Goal: Task Accomplishment & Management: Use online tool/utility

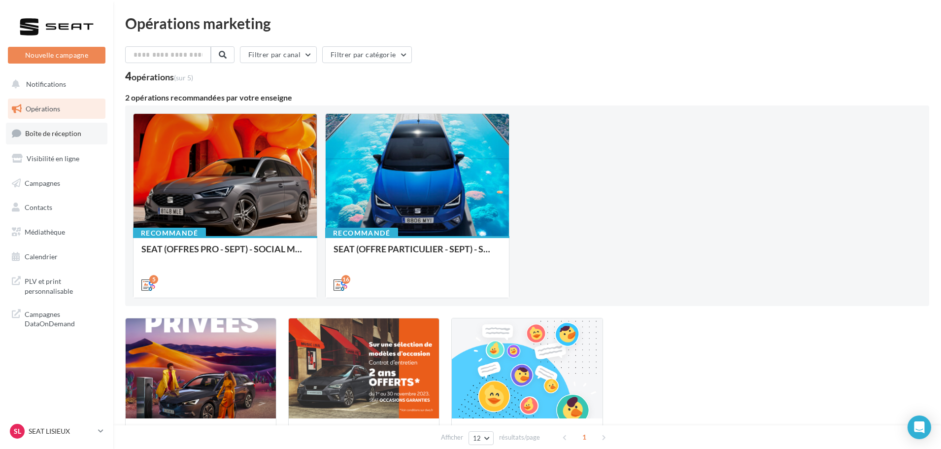
click at [60, 127] on link "Boîte de réception" at bounding box center [56, 133] width 101 height 21
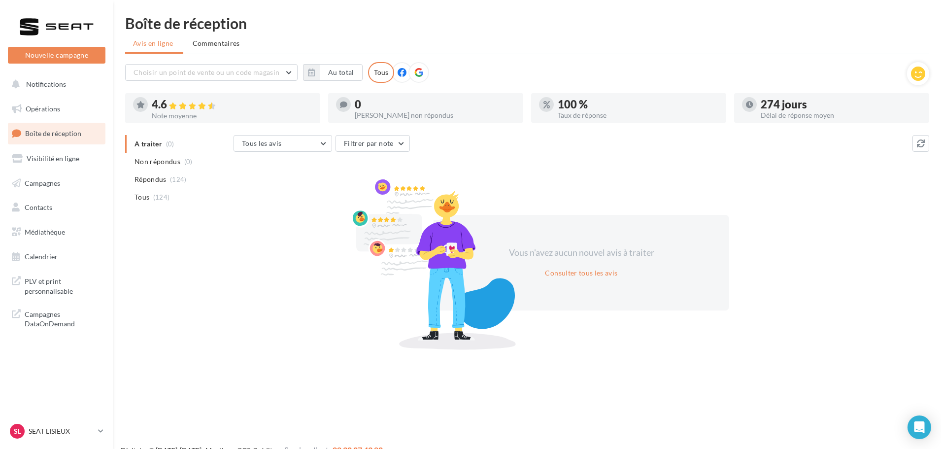
click at [71, 421] on nav "Nouvelle campagne Nouvelle campagne Notifications Opérations Boîte de réception…" at bounding box center [56, 224] width 113 height 449
click at [67, 425] on div "SL SEAT LISIEUX SEAT-[GEOGRAPHIC_DATA]" at bounding box center [52, 431] width 84 height 15
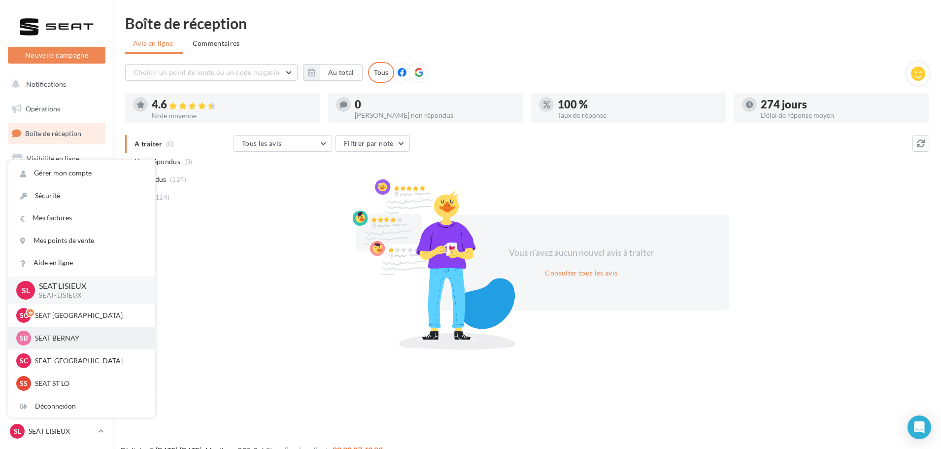
click at [73, 336] on p "SEAT BERNAY" at bounding box center [89, 338] width 108 height 10
